Goal: Navigation & Orientation: Find specific page/section

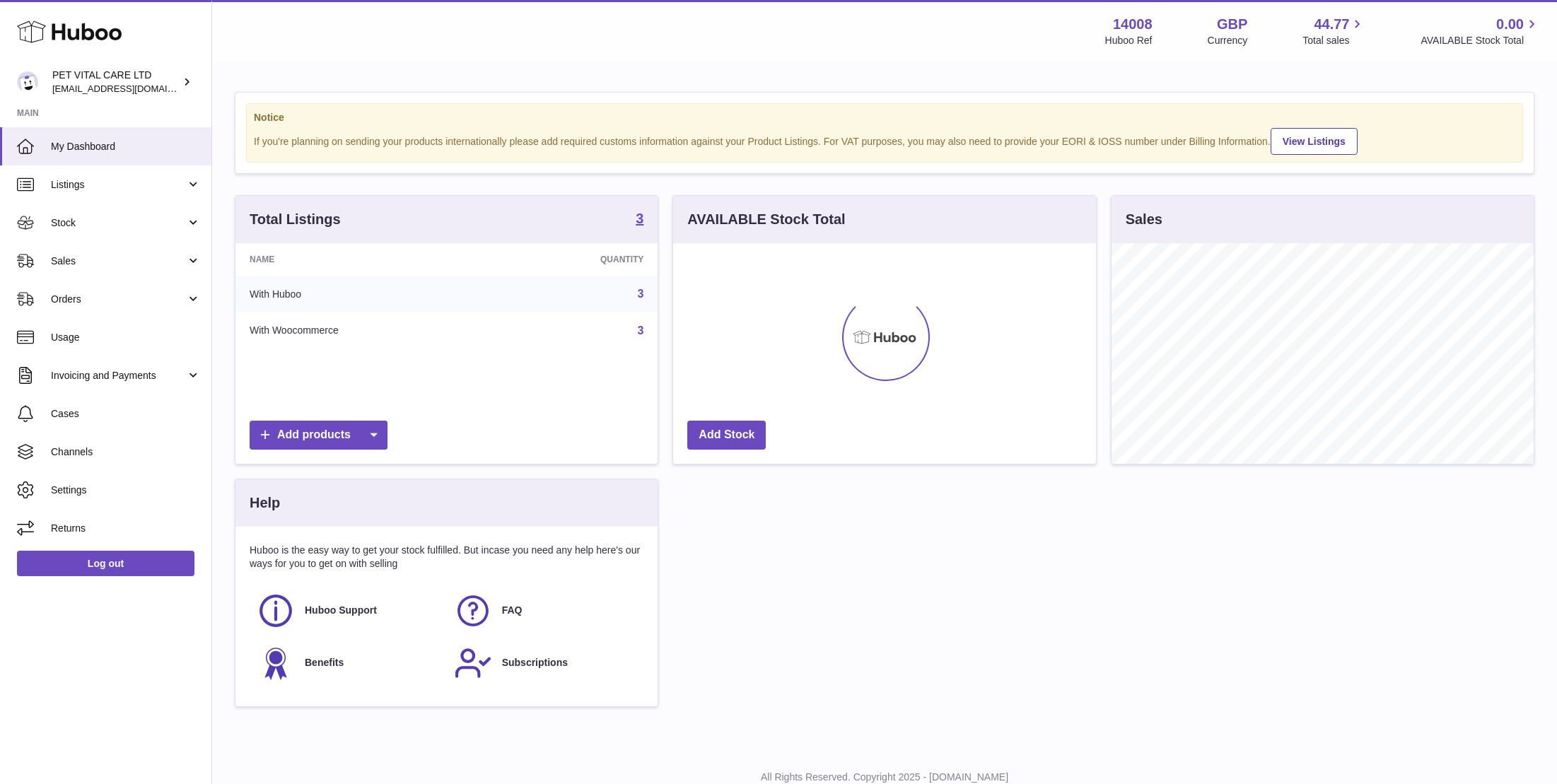
scroll to position [221, 422]
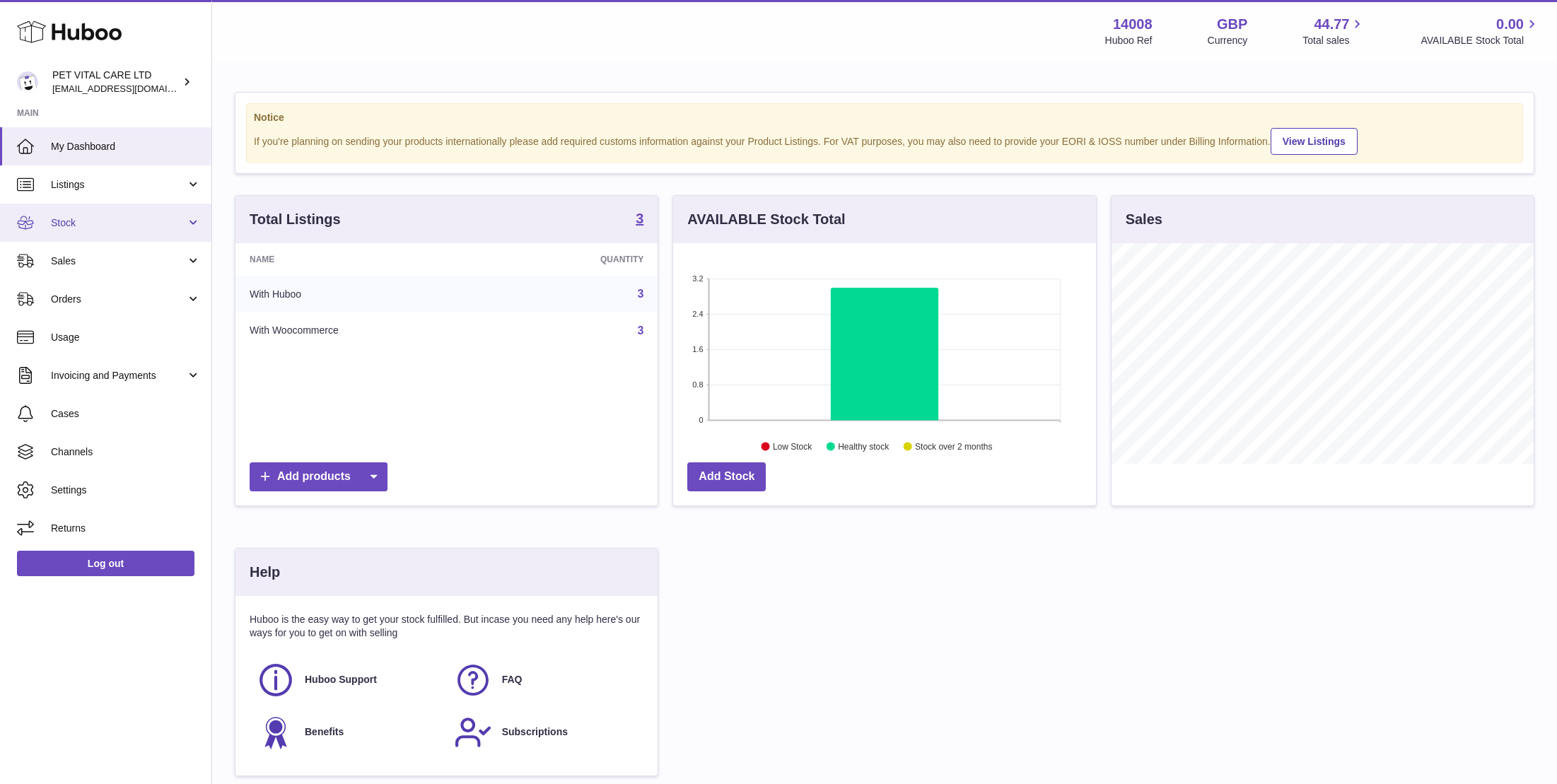
click at [75, 222] on span "Stock" at bounding box center [118, 223] width 135 height 14
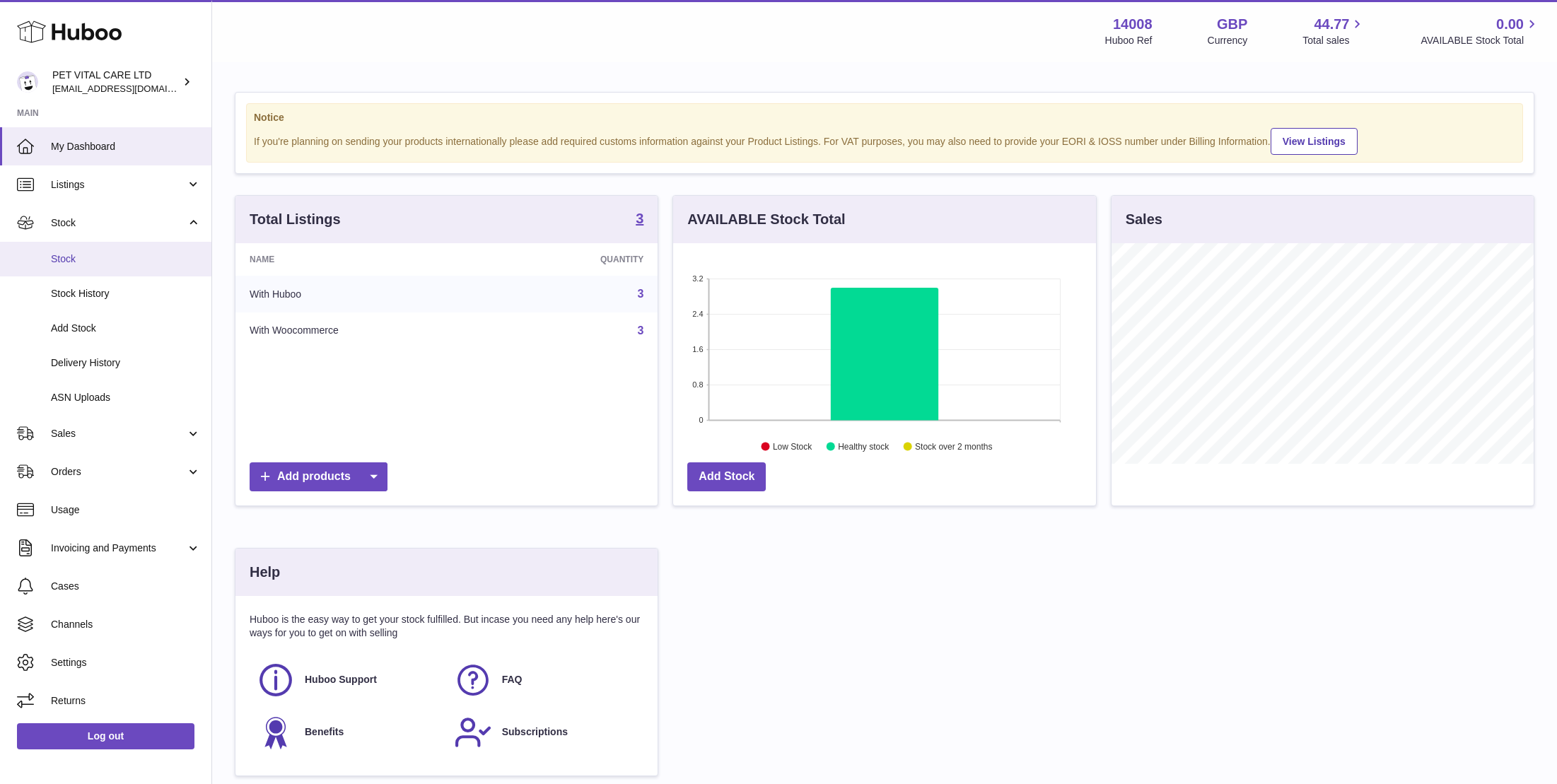
click at [68, 262] on span "Stock" at bounding box center [125, 259] width 150 height 14
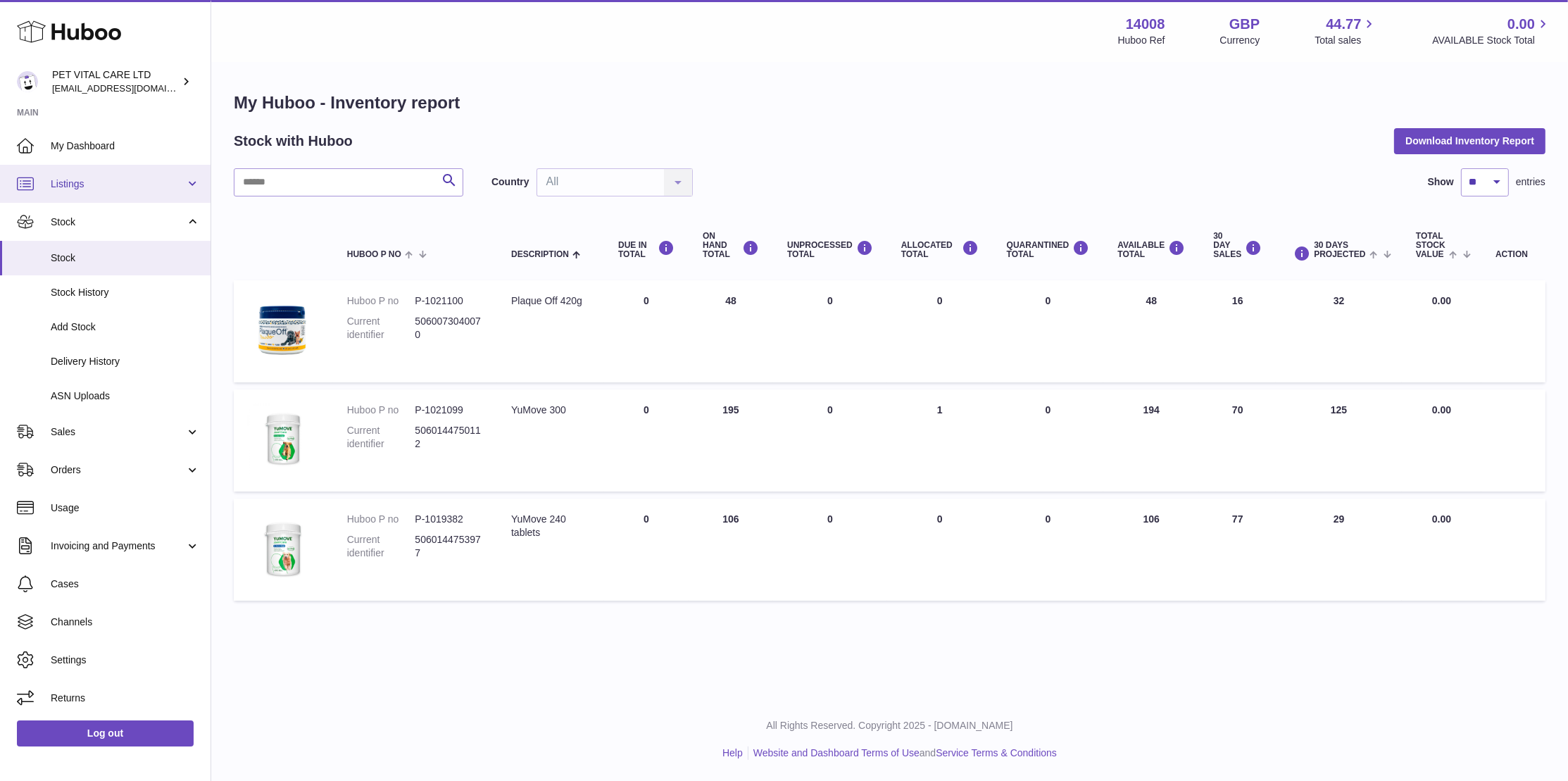
click at [191, 181] on link "Listings" at bounding box center [105, 184] width 210 height 38
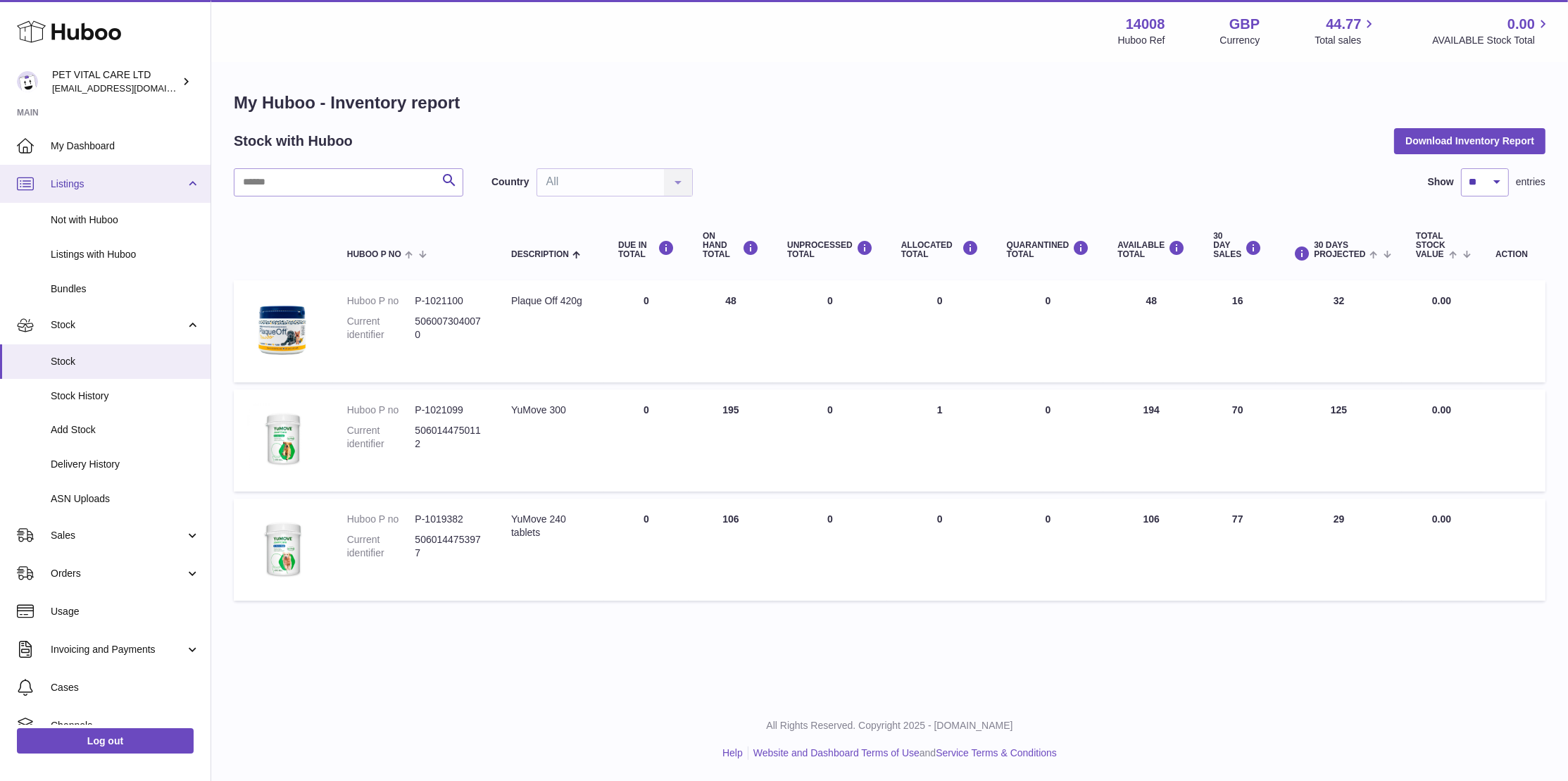
click at [178, 186] on link "Listings" at bounding box center [105, 184] width 210 height 38
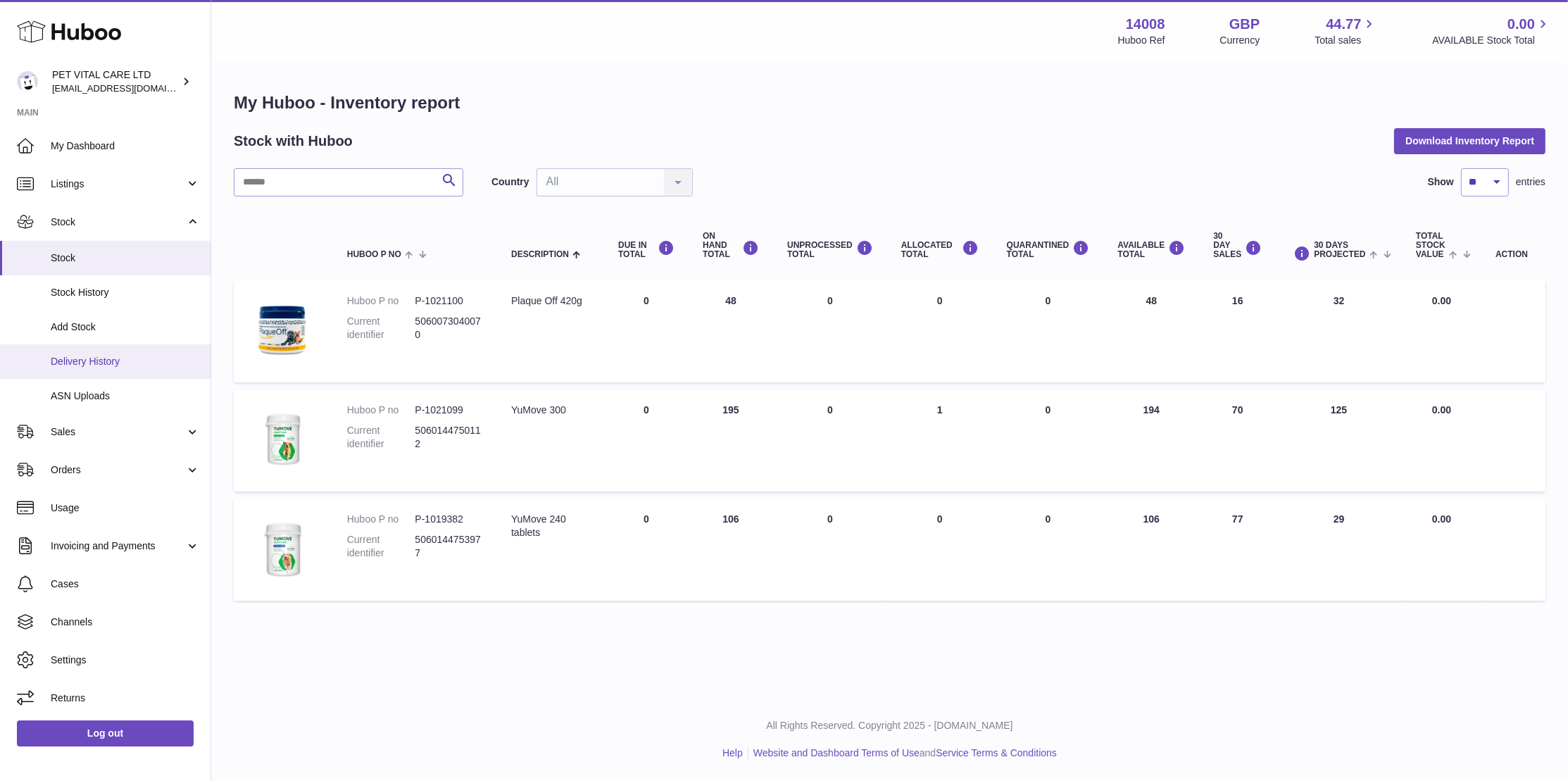
click at [103, 361] on span "Delivery History" at bounding box center [125, 361] width 149 height 14
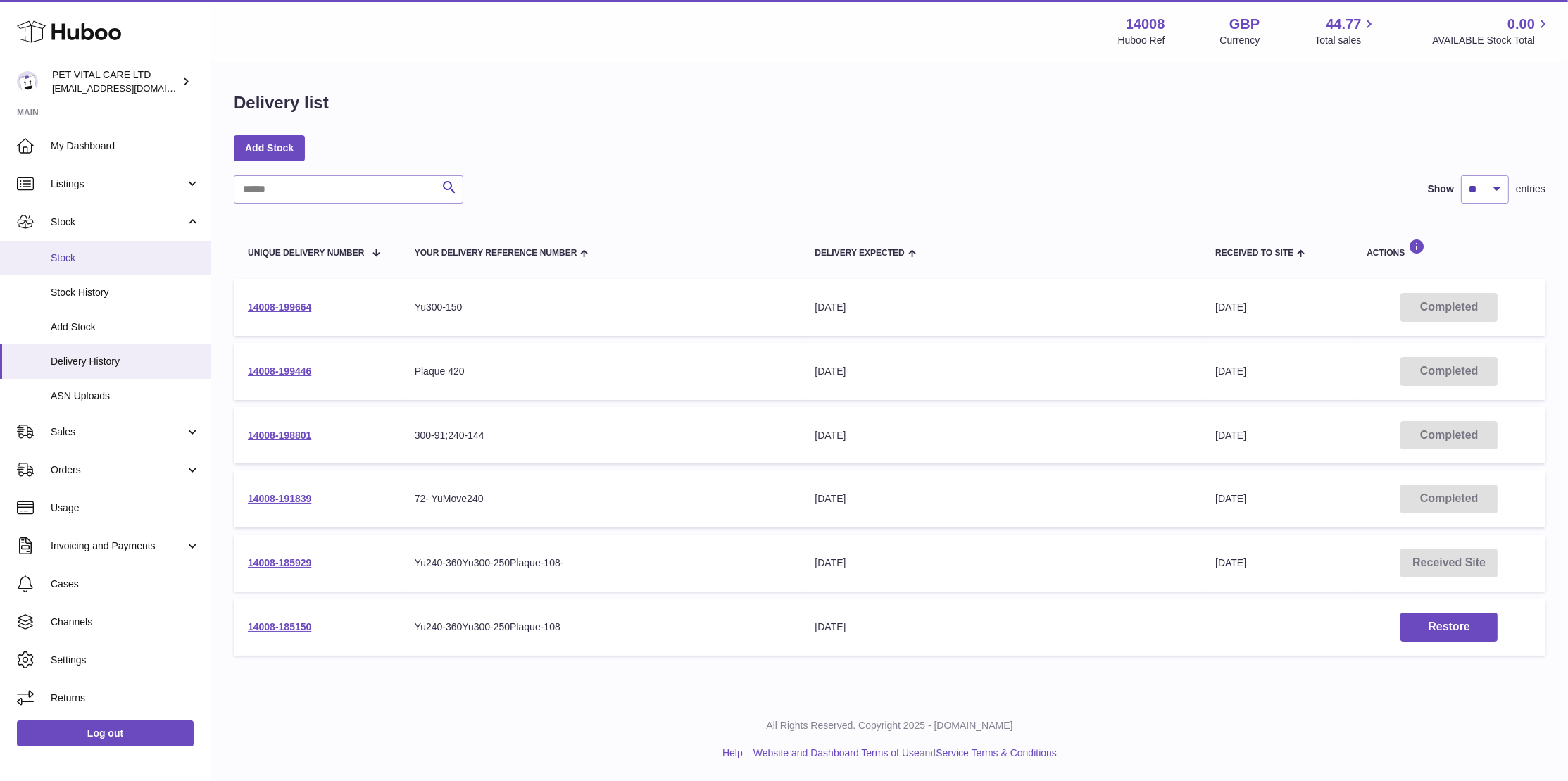
click at [69, 259] on span "Stock" at bounding box center [125, 258] width 149 height 14
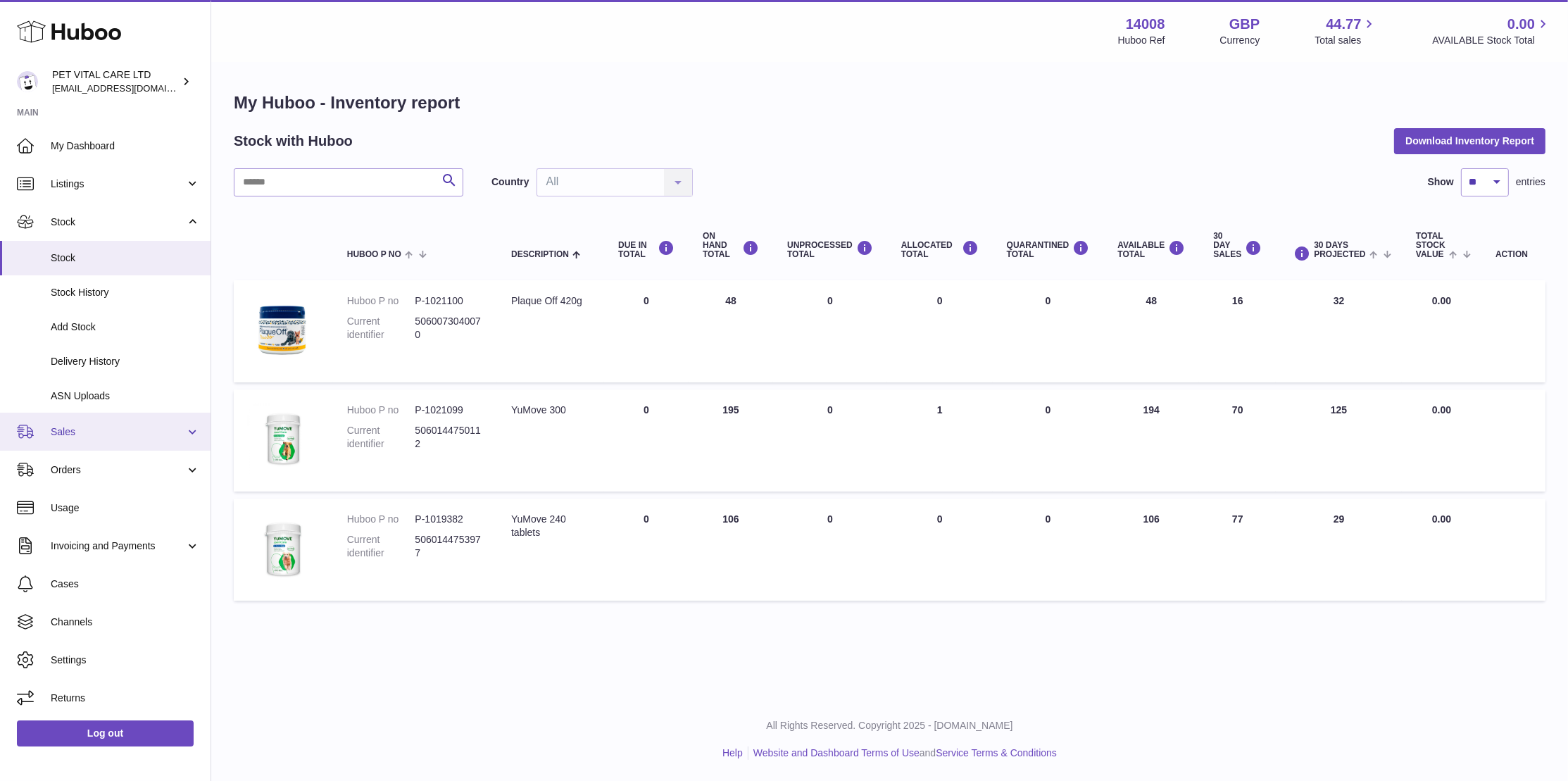
click at [68, 436] on span "Sales" at bounding box center [117, 432] width 134 height 14
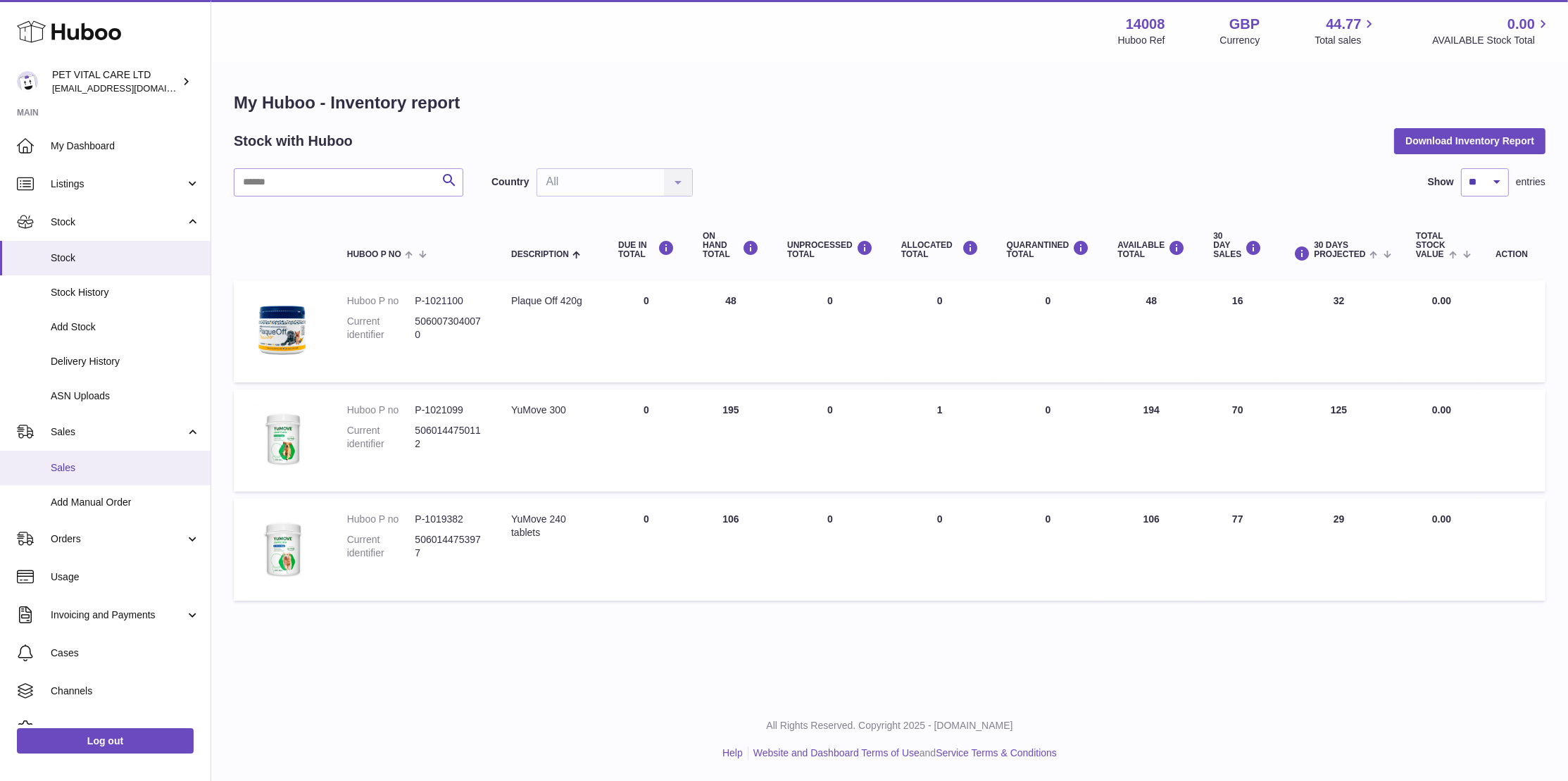
click at [66, 468] on span "Sales" at bounding box center [125, 468] width 149 height 14
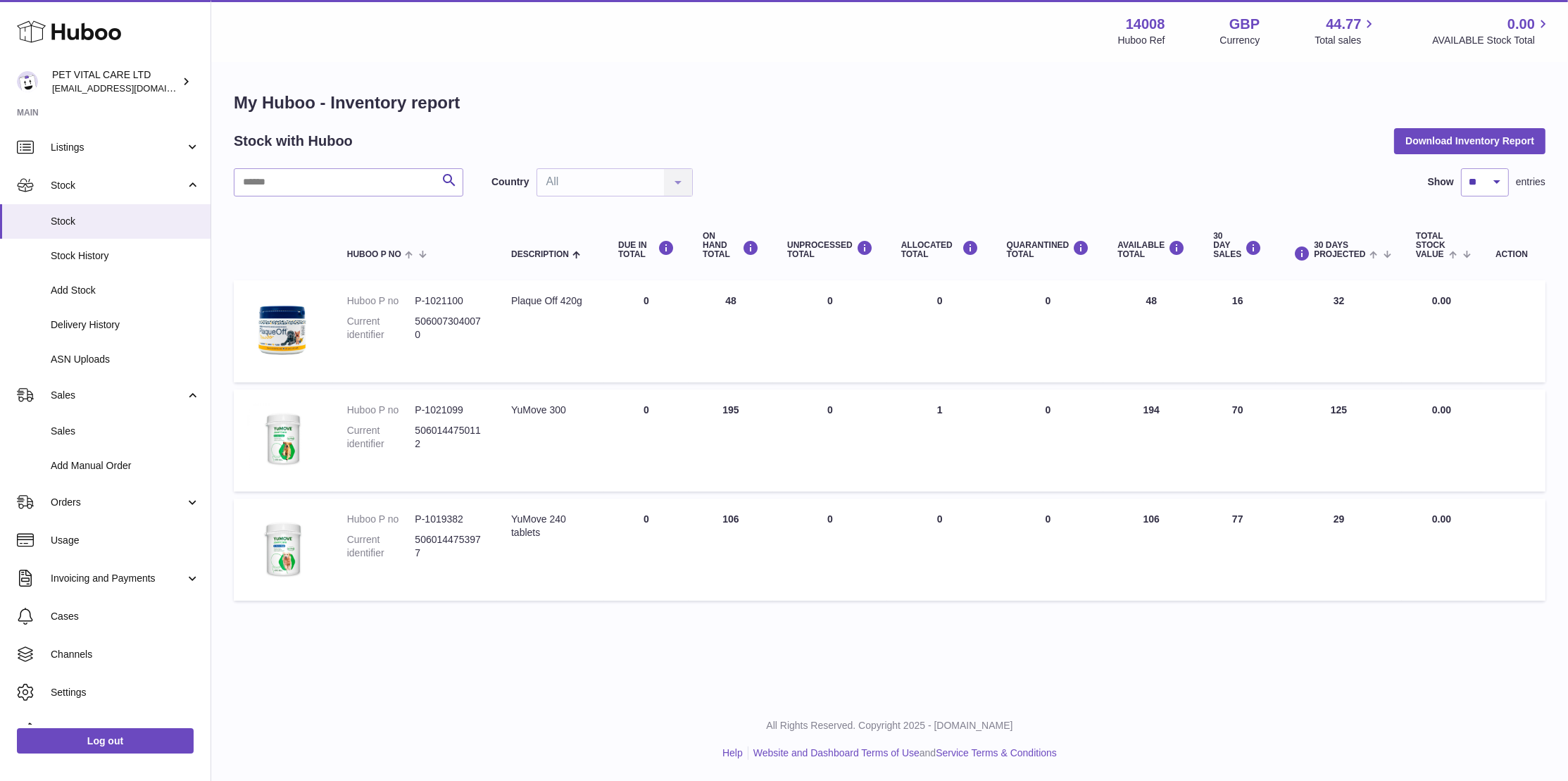
scroll to position [62, 0]
